Goal: Use online tool/utility: Utilize a website feature to perform a specific function

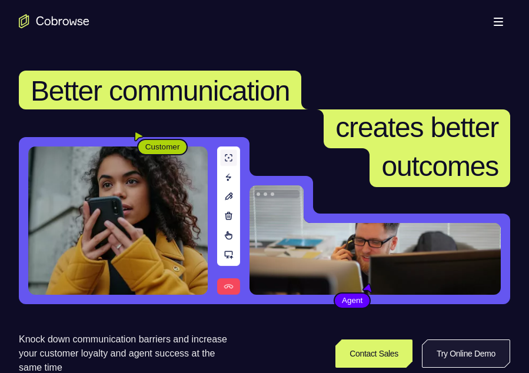
click at [481, 360] on link "Try Online Demo" at bounding box center [466, 354] width 88 height 28
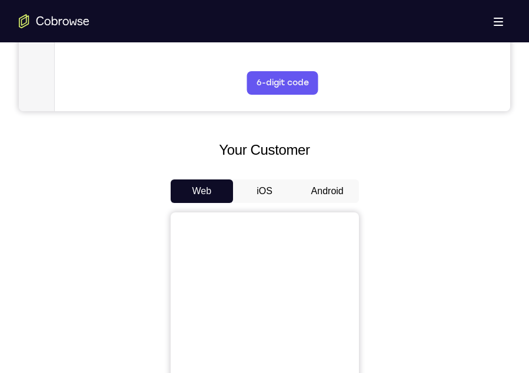
scroll to position [450, 0]
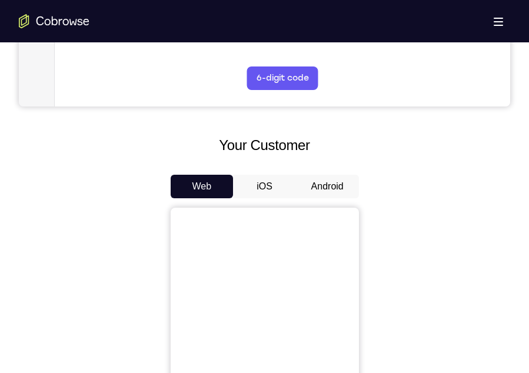
click at [317, 187] on button "Android" at bounding box center [327, 187] width 63 height 24
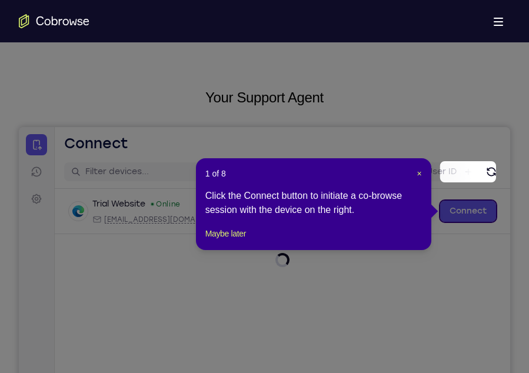
scroll to position [20, 0]
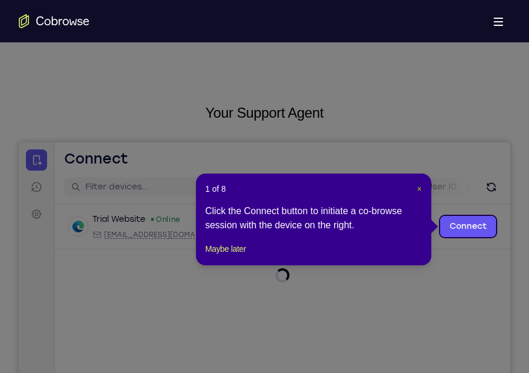
click at [420, 184] on span "×" at bounding box center [420, 188] width 5 height 9
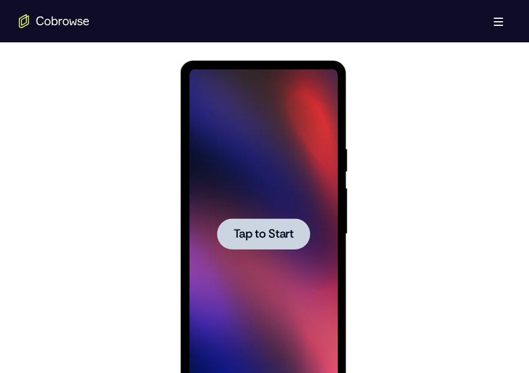
scroll to position [607, 0]
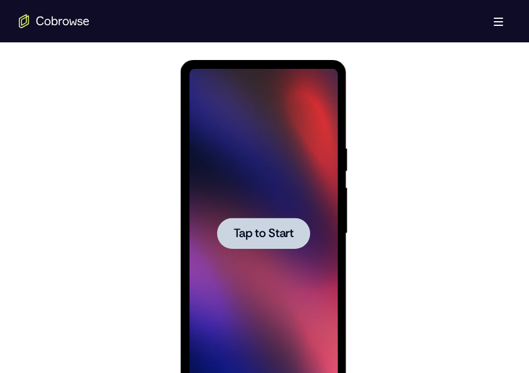
click at [272, 234] on span "Tap to Start" at bounding box center [264, 234] width 60 height 12
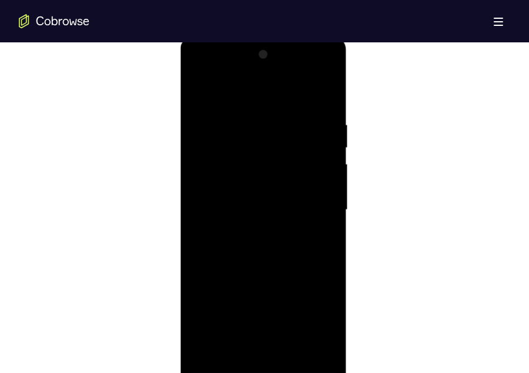
scroll to position [632, 0]
click at [270, 362] on div at bounding box center [264, 209] width 148 height 330
click at [313, 312] on div at bounding box center [264, 209] width 148 height 330
click at [217, 83] on div at bounding box center [264, 209] width 148 height 330
click at [313, 203] on div at bounding box center [264, 209] width 148 height 330
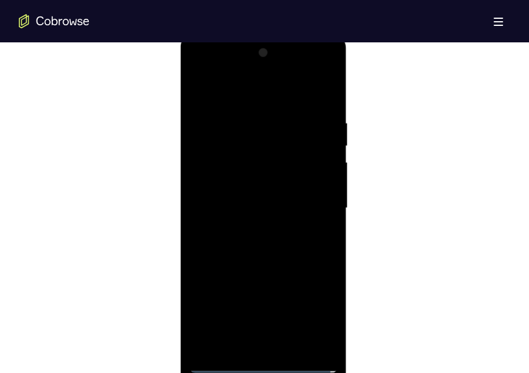
click at [277, 347] on div at bounding box center [264, 209] width 148 height 330
click at [233, 196] on div at bounding box center [264, 209] width 148 height 330
click at [243, 189] on div at bounding box center [264, 209] width 148 height 330
click at [243, 207] on div at bounding box center [264, 209] width 148 height 330
click at [270, 243] on div at bounding box center [264, 209] width 148 height 330
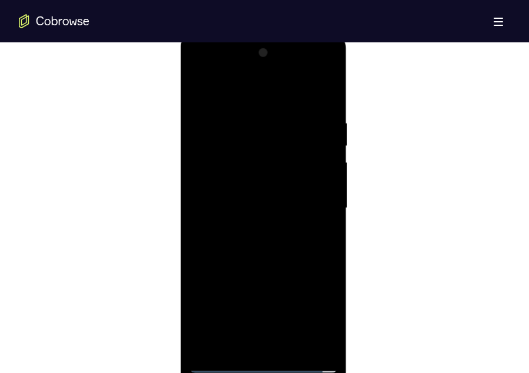
click at [275, 240] on div at bounding box center [264, 209] width 148 height 330
click at [296, 344] on div at bounding box center [264, 209] width 148 height 330
click at [323, 104] on div at bounding box center [264, 209] width 148 height 330
click at [329, 235] on div at bounding box center [264, 209] width 148 height 330
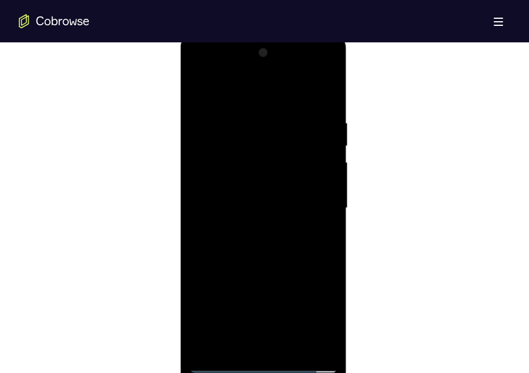
click at [329, 235] on div at bounding box center [264, 209] width 148 height 330
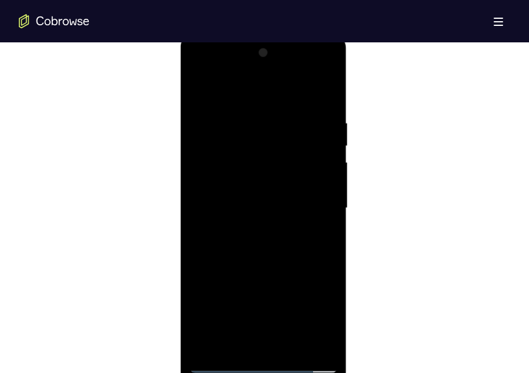
click at [198, 321] on div at bounding box center [264, 209] width 148 height 330
click at [293, 347] on div at bounding box center [264, 209] width 148 height 330
click at [281, 274] on div at bounding box center [264, 209] width 148 height 330
click at [309, 197] on div at bounding box center [264, 209] width 148 height 330
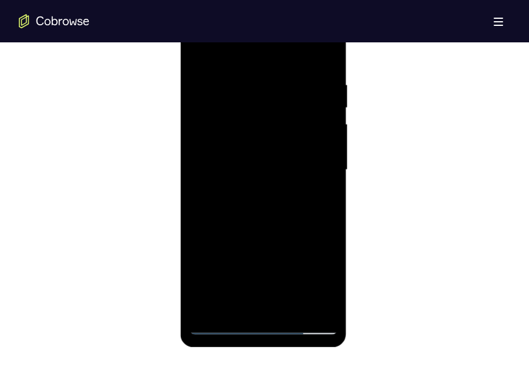
scroll to position [672, 0]
click at [251, 300] on div at bounding box center [264, 169] width 148 height 330
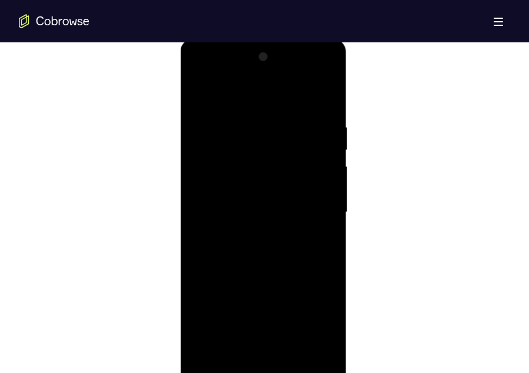
scroll to position [627, 0]
click at [197, 98] on div at bounding box center [264, 214] width 148 height 330
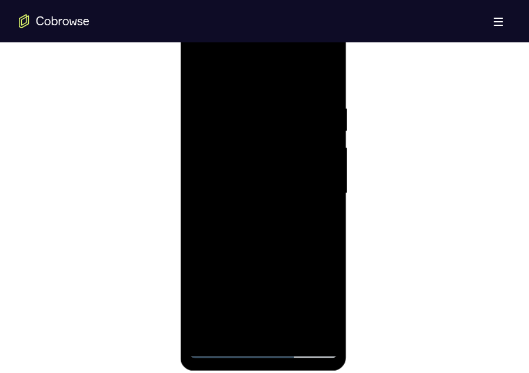
scroll to position [648, 0]
click at [310, 236] on div at bounding box center [264, 193] width 148 height 330
click at [216, 77] on div at bounding box center [264, 193] width 148 height 330
click at [260, 209] on div at bounding box center [264, 193] width 148 height 330
click at [276, 109] on div at bounding box center [264, 193] width 148 height 330
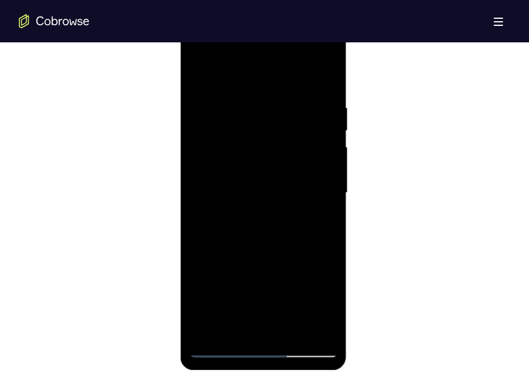
click at [200, 72] on div at bounding box center [264, 193] width 148 height 330
click at [291, 88] on div at bounding box center [264, 193] width 148 height 330
click at [247, 117] on div at bounding box center [264, 193] width 148 height 330
click at [213, 76] on div at bounding box center [264, 193] width 148 height 330
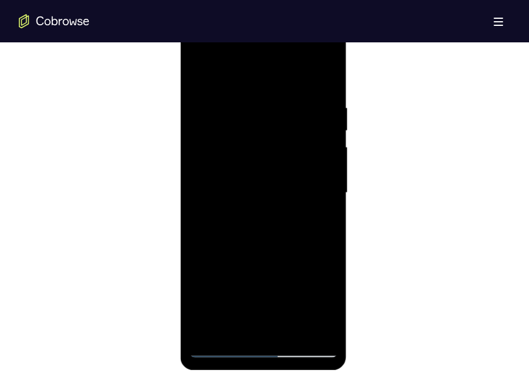
click at [269, 200] on div at bounding box center [264, 193] width 148 height 330
click at [313, 57] on div at bounding box center [264, 193] width 148 height 330
click at [197, 52] on div at bounding box center [264, 193] width 148 height 330
click at [250, 166] on div at bounding box center [264, 193] width 148 height 330
click at [266, 194] on div at bounding box center [264, 193] width 148 height 330
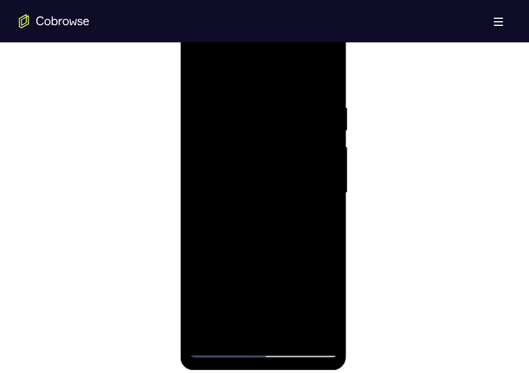
click at [268, 180] on div at bounding box center [264, 193] width 148 height 330
click at [269, 206] on div at bounding box center [264, 193] width 148 height 330
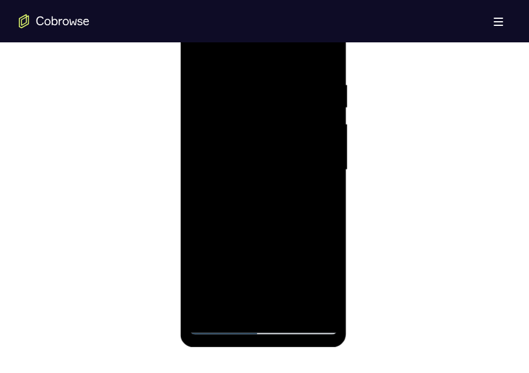
click at [223, 326] on div at bounding box center [264, 170] width 148 height 330
click at [291, 217] on div at bounding box center [264, 170] width 148 height 330
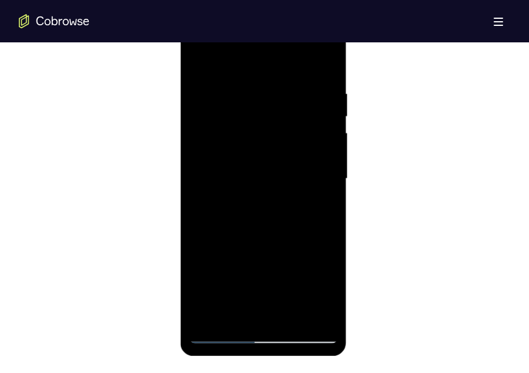
scroll to position [660, 0]
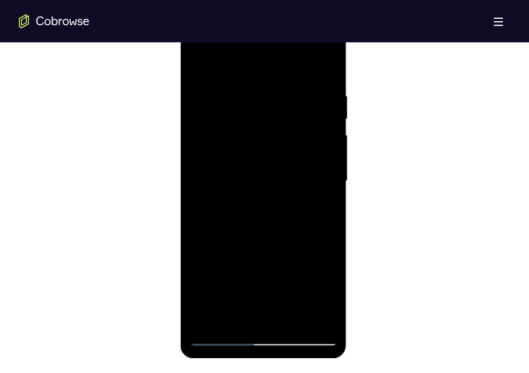
click at [267, 236] on div at bounding box center [264, 181] width 148 height 330
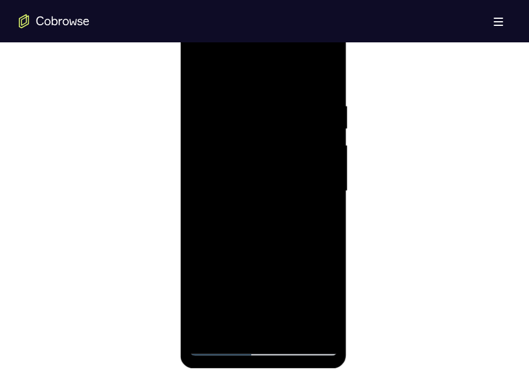
scroll to position [649, 0]
drag, startPoint x: 254, startPoint y: 84, endPoint x: 253, endPoint y: 28, distance: 55.9
click at [253, 28] on div at bounding box center [264, 192] width 148 height 330
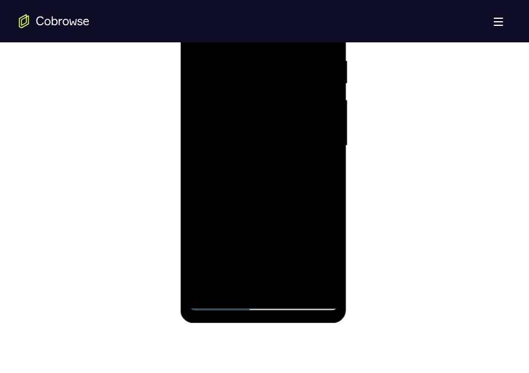
scroll to position [695, 0]
click at [281, 194] on div at bounding box center [264, 146] width 148 height 330
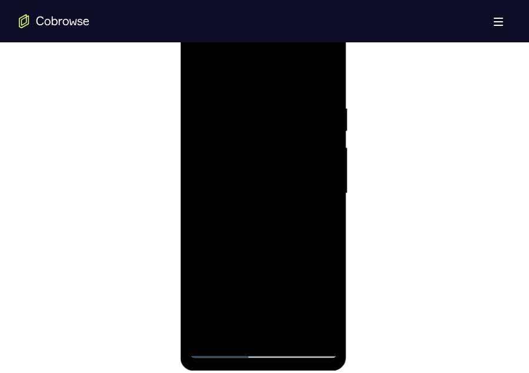
scroll to position [647, 0]
click at [280, 241] on div at bounding box center [264, 194] width 148 height 330
click at [309, 60] on div at bounding box center [264, 194] width 148 height 330
click at [217, 100] on div at bounding box center [264, 194] width 148 height 330
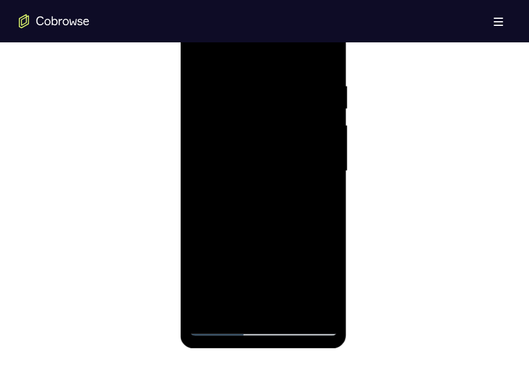
scroll to position [670, 0]
click at [277, 220] on div at bounding box center [264, 171] width 148 height 330
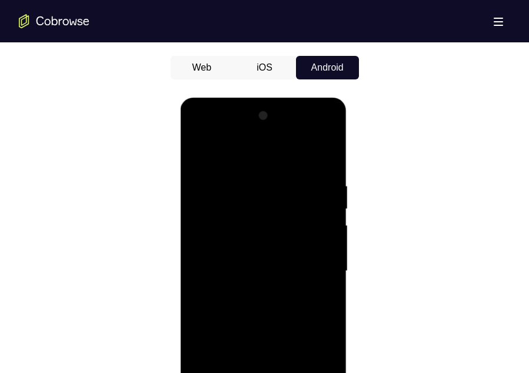
scroll to position [569, 0]
click at [201, 130] on div at bounding box center [264, 272] width 148 height 330
click at [244, 235] on div at bounding box center [264, 272] width 148 height 330
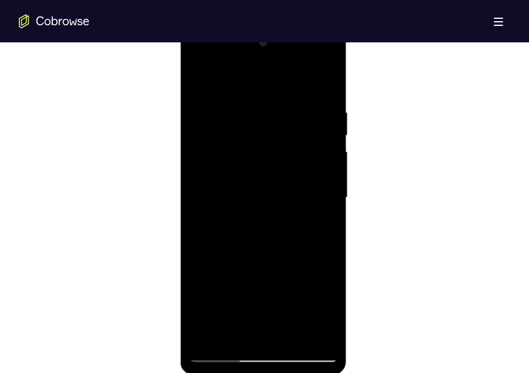
scroll to position [644, 0]
click at [281, 217] on div at bounding box center [264, 197] width 148 height 330
click at [259, 339] on div at bounding box center [264, 197] width 148 height 330
click at [311, 74] on div at bounding box center [264, 197] width 148 height 330
click at [258, 112] on div at bounding box center [264, 197] width 148 height 330
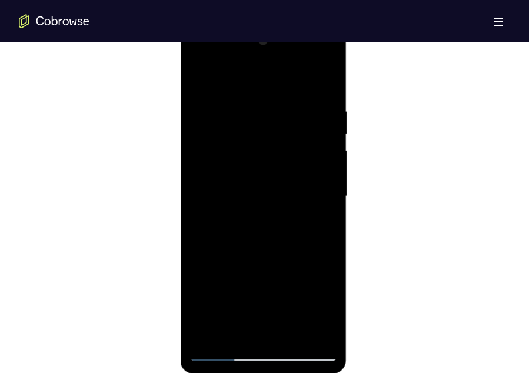
click at [243, 180] on div at bounding box center [264, 197] width 148 height 330
click at [200, 77] on div at bounding box center [264, 197] width 148 height 330
click at [201, 77] on div at bounding box center [264, 197] width 148 height 330
click at [302, 91] on div at bounding box center [264, 197] width 148 height 330
click at [204, 77] on div at bounding box center [264, 197] width 148 height 330
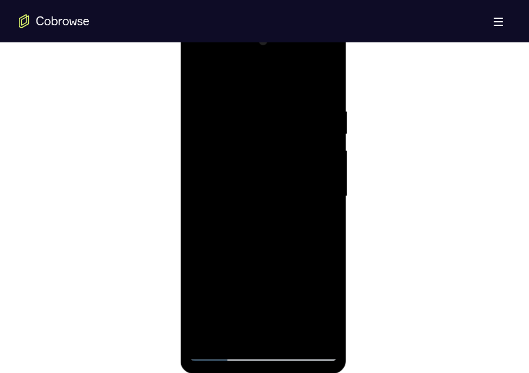
click at [210, 91] on div at bounding box center [264, 197] width 148 height 330
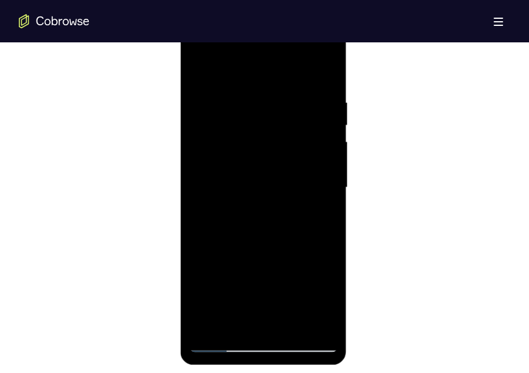
scroll to position [654, 0]
click at [263, 236] on div at bounding box center [264, 187] width 148 height 330
drag, startPoint x: 262, startPoint y: 269, endPoint x: 263, endPoint y: 185, distance: 83.6
click at [263, 185] on div at bounding box center [264, 187] width 148 height 330
drag, startPoint x: 264, startPoint y: 241, endPoint x: 264, endPoint y: 210, distance: 31.8
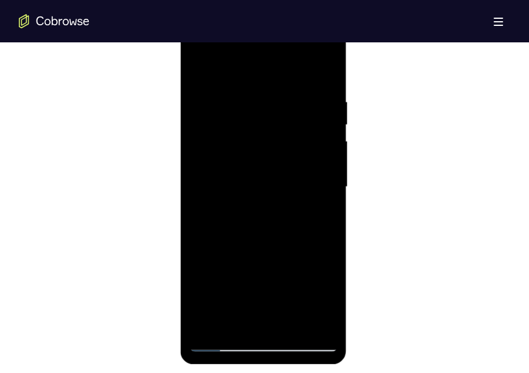
click at [264, 210] on div at bounding box center [264, 187] width 148 height 330
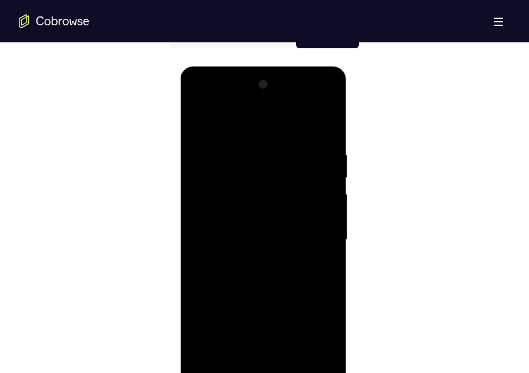
scroll to position [600, 0]
drag, startPoint x: 287, startPoint y: 274, endPoint x: 280, endPoint y: 128, distance: 145.7
click at [280, 128] on div at bounding box center [264, 241] width 148 height 330
drag, startPoint x: 293, startPoint y: 295, endPoint x: 290, endPoint y: 225, distance: 70.1
click at [290, 225] on div at bounding box center [264, 241] width 148 height 330
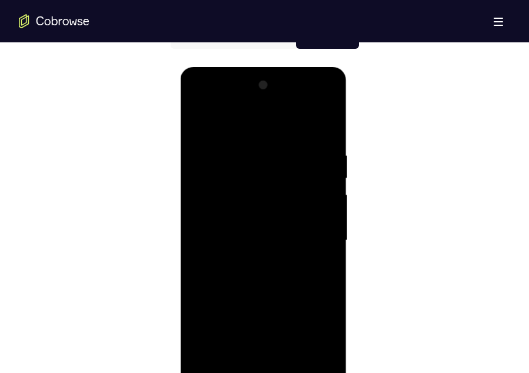
click at [270, 208] on div at bounding box center [264, 241] width 148 height 330
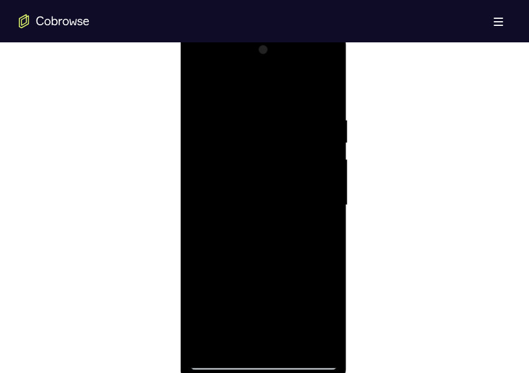
scroll to position [635, 0]
